Goal: Navigation & Orientation: Find specific page/section

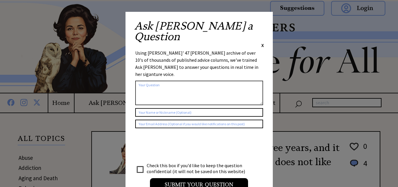
click at [264, 24] on div "Ask Ann a Question X Using Ann Landers' 47 vear archive of over 10's of thousan…" at bounding box center [199, 108] width 147 height 193
click at [262, 42] on span "X" at bounding box center [263, 45] width 3 height 6
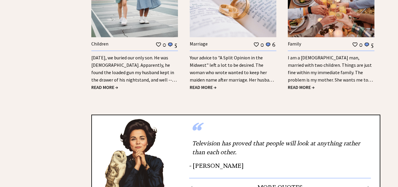
scroll to position [912, 0]
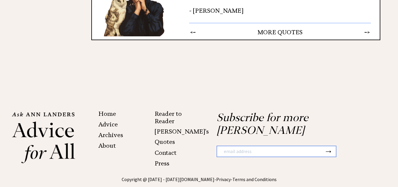
click at [164, 160] on link "Press" at bounding box center [162, 163] width 15 height 7
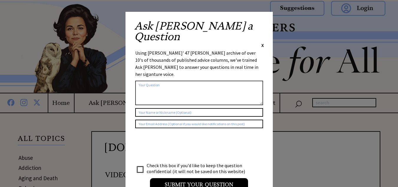
click at [262, 42] on span "X" at bounding box center [263, 45] width 3 height 6
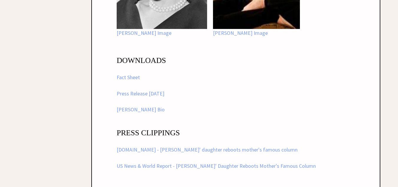
scroll to position [971, 0]
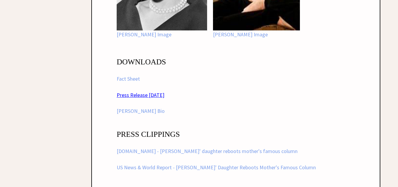
click at [154, 95] on link "Press Release [DATE]" at bounding box center [141, 94] width 48 height 7
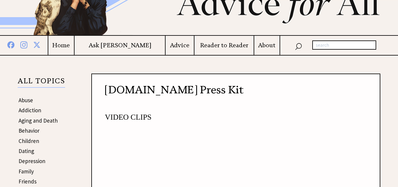
scroll to position [43, 0]
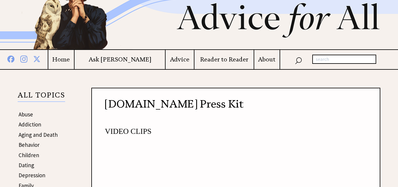
click at [36, 145] on link "Behavior" at bounding box center [29, 144] width 21 height 7
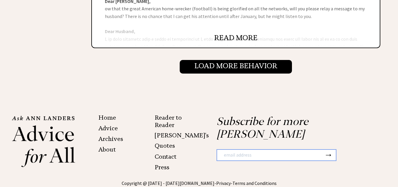
scroll to position [711, 0]
click at [116, 138] on link "Archives" at bounding box center [111, 138] width 25 height 7
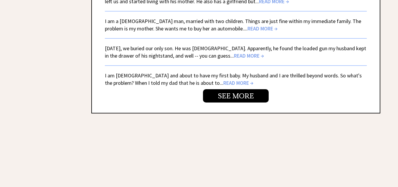
scroll to position [1430, 0]
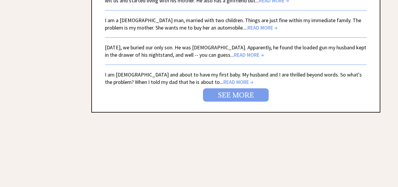
click at [224, 91] on link "SEE MORE" at bounding box center [236, 94] width 66 height 13
